Goal: Task Accomplishment & Management: Manage account settings

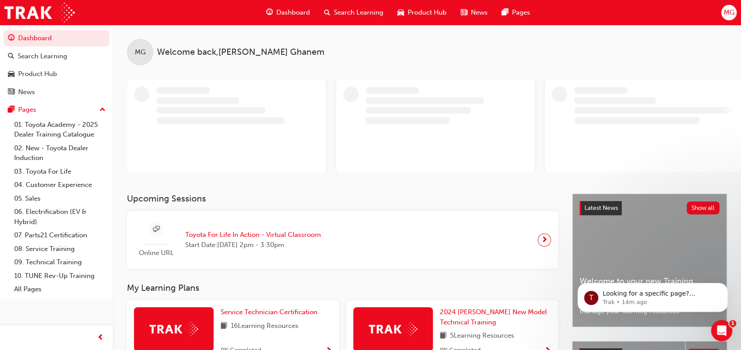
click at [729, 11] on span "MG" at bounding box center [728, 13] width 11 height 10
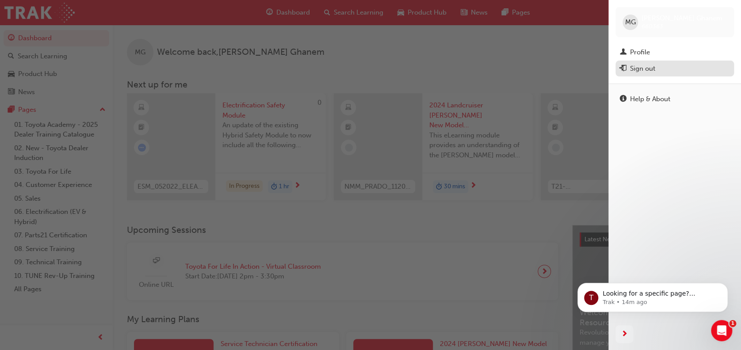
click at [652, 70] on div "Sign out" at bounding box center [642, 69] width 25 height 10
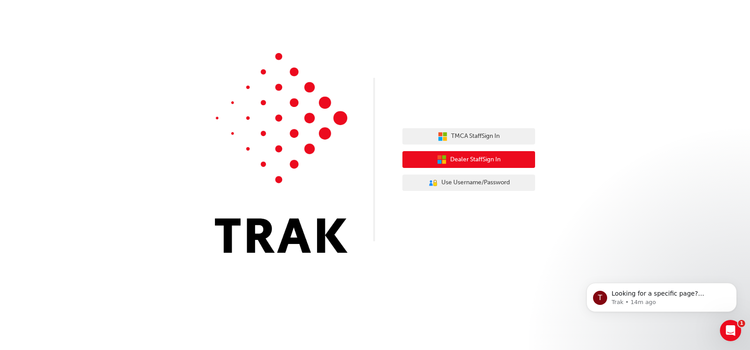
click at [492, 162] on span "Dealer Staff Sign In" at bounding box center [475, 160] width 50 height 10
